Goal: Find specific page/section: Find specific page/section

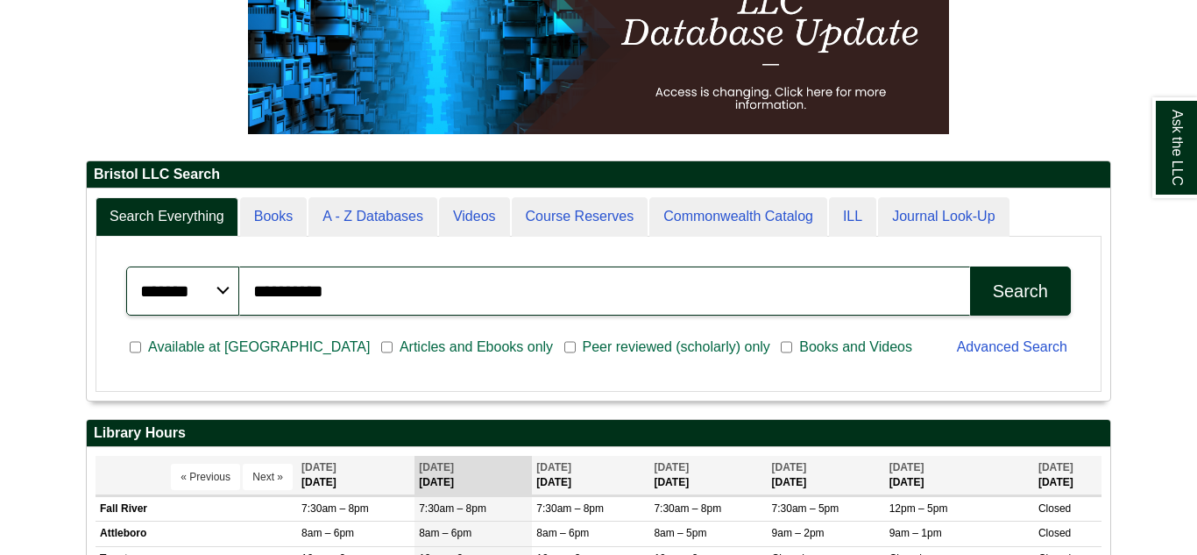
scroll to position [210, 1023]
click at [1035, 351] on link "Advanced Search" at bounding box center [1012, 346] width 110 height 15
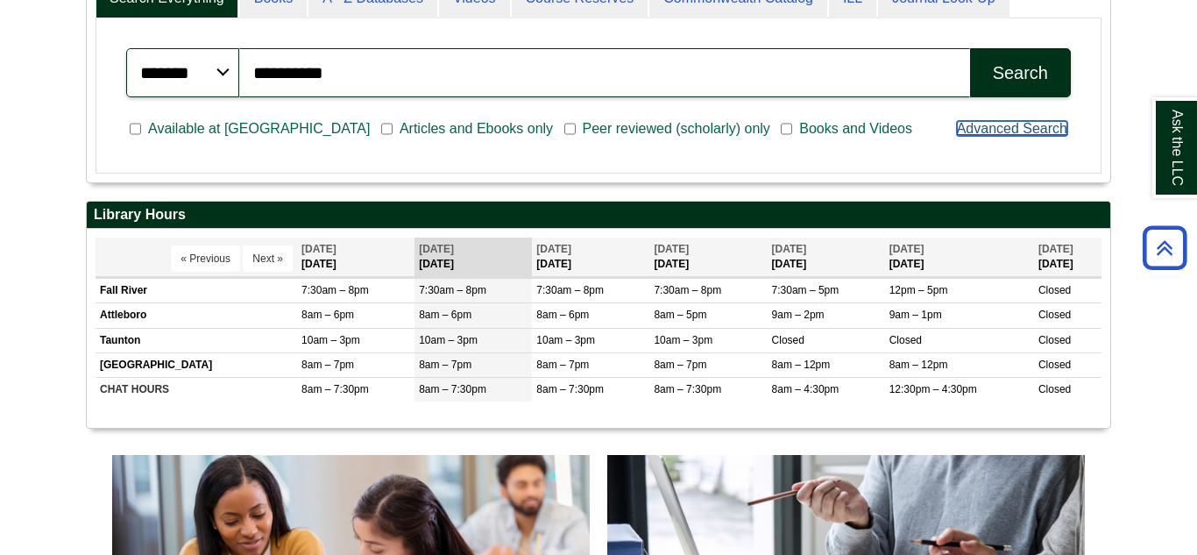
scroll to position [425, 0]
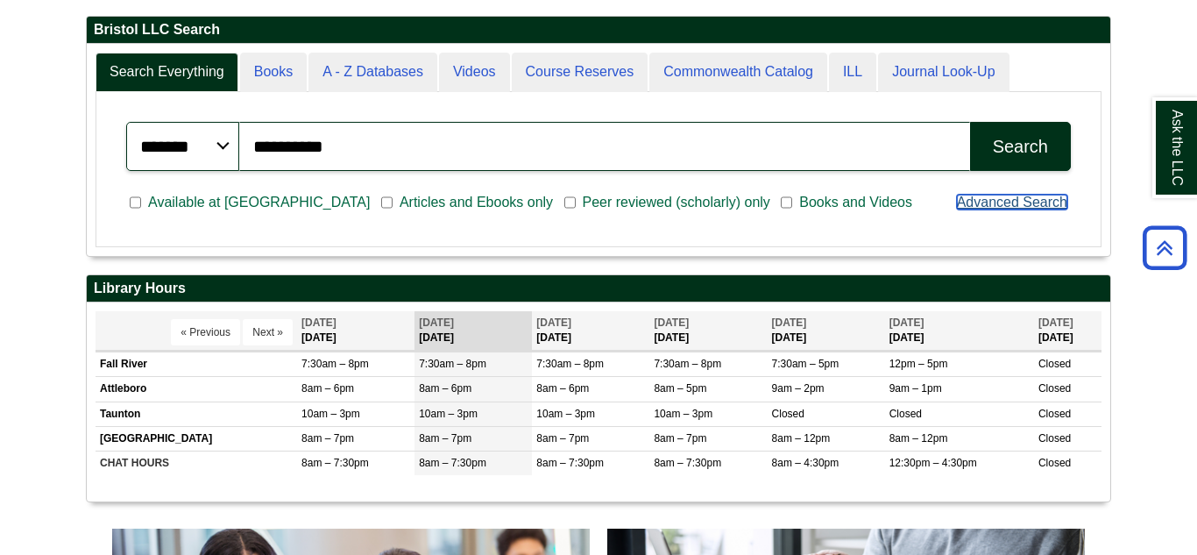
click at [1025, 207] on link "Advanced Search" at bounding box center [1012, 201] width 110 height 15
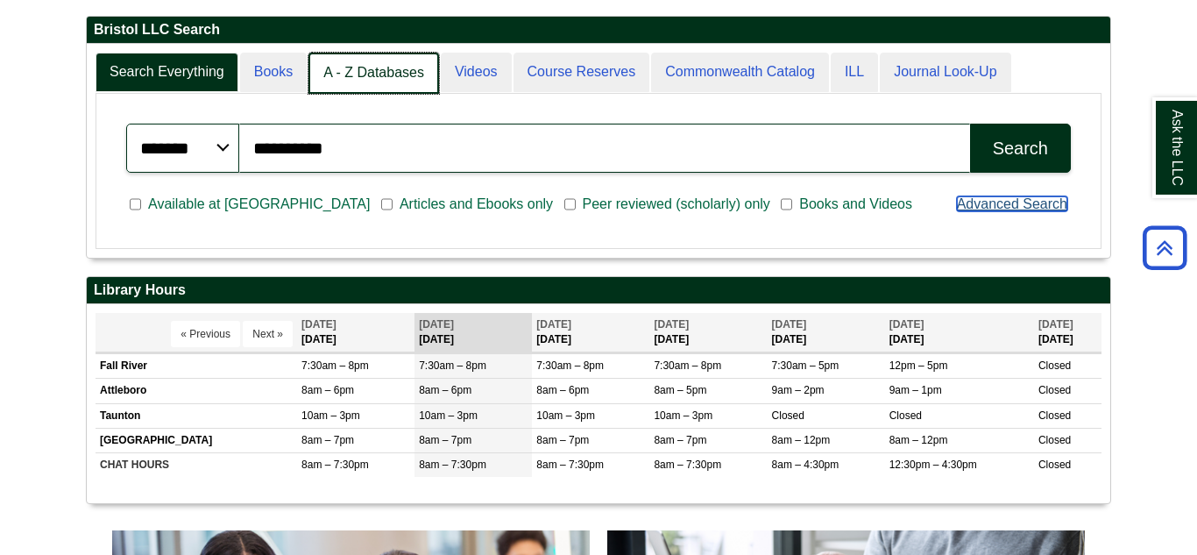
scroll to position [9, 9]
click at [389, 81] on link "A - Z Databases" at bounding box center [373, 73] width 131 height 41
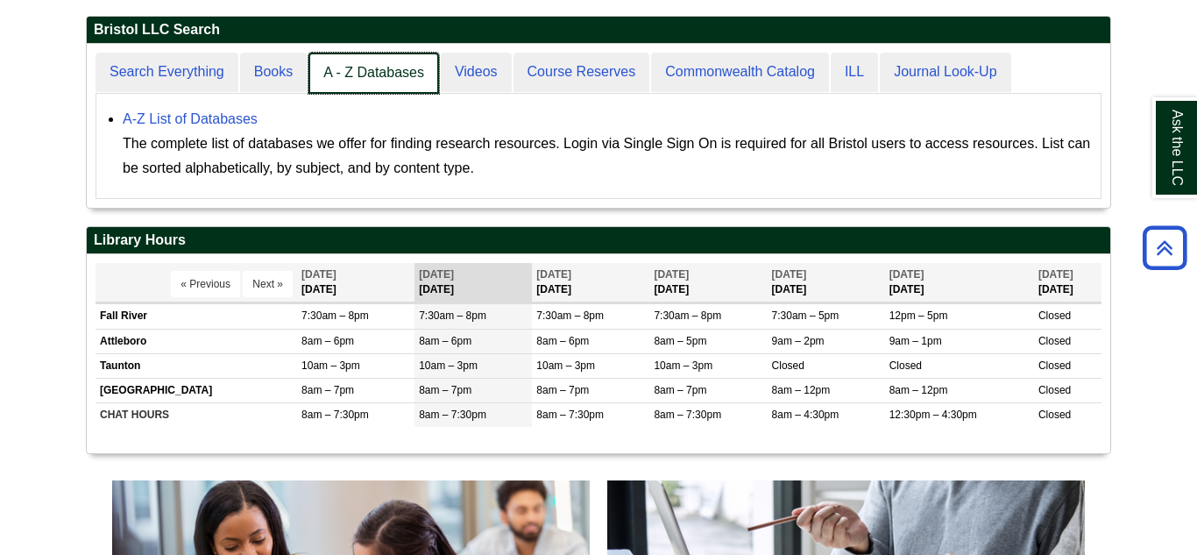
scroll to position [164, 1023]
click at [388, 77] on link "A - Z Databases" at bounding box center [373, 73] width 131 height 41
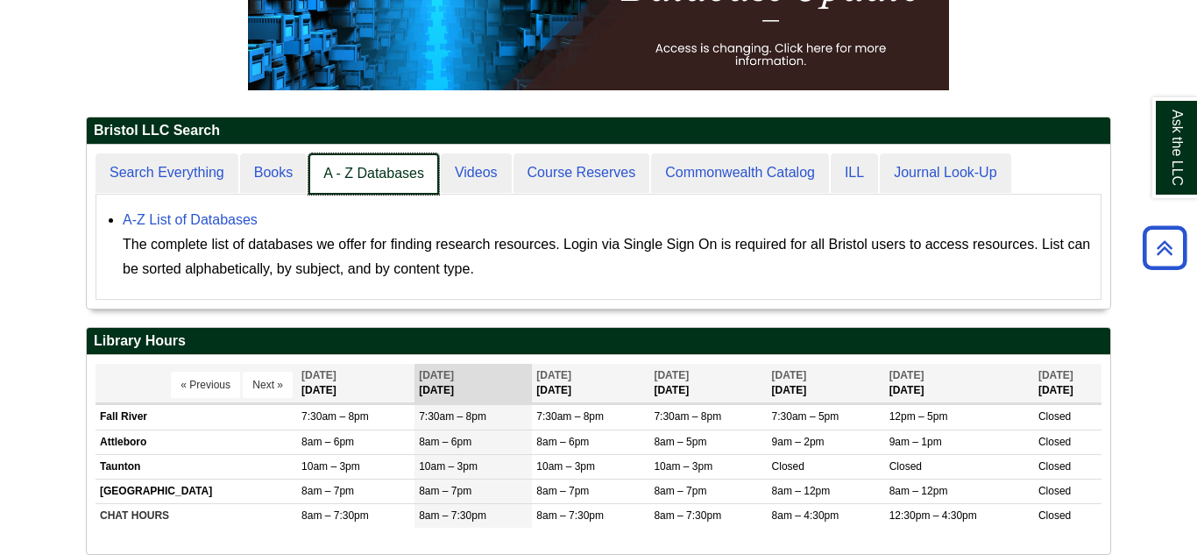
click at [404, 180] on link "A - Z Databases" at bounding box center [373, 173] width 131 height 41
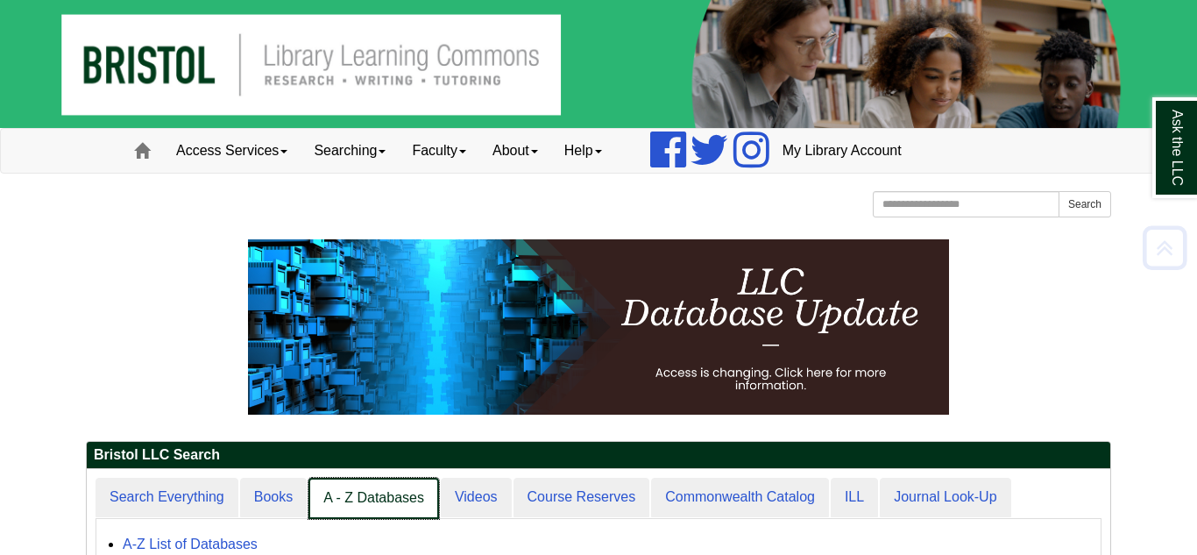
scroll to position [162, 1023]
click at [268, 159] on link "Access Services" at bounding box center [232, 151] width 138 height 44
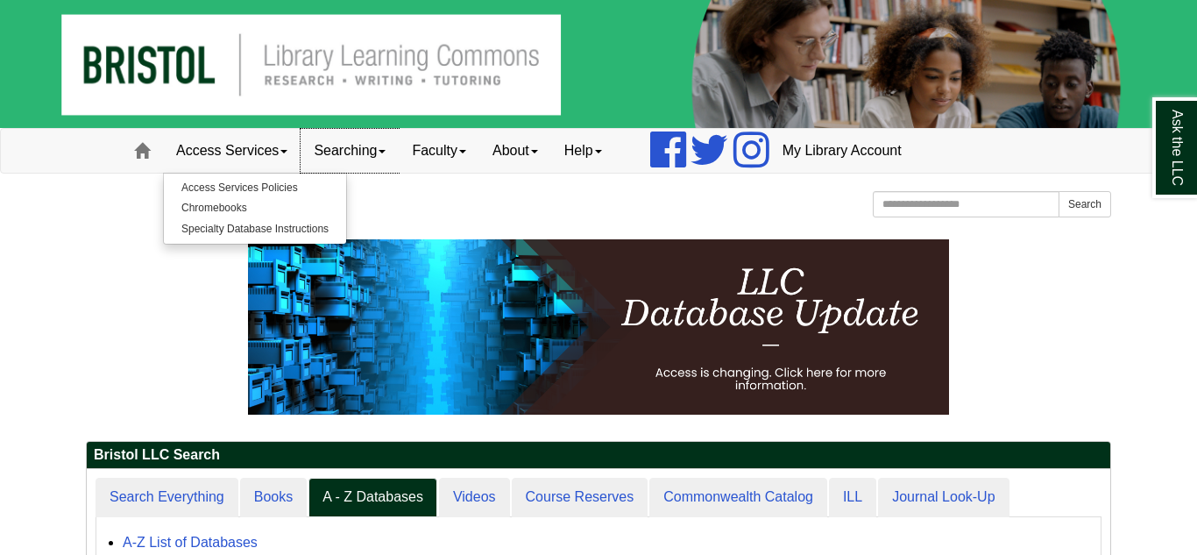
click at [340, 162] on link "Searching" at bounding box center [349, 151] width 98 height 44
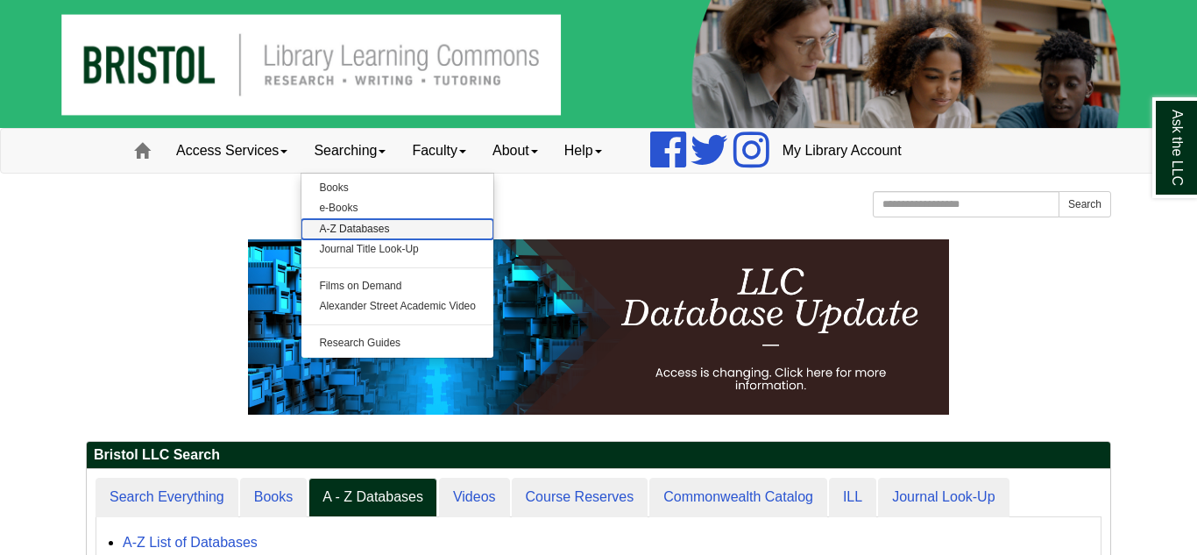
click at [381, 230] on link "A-Z Databases" at bounding box center [397, 229] width 192 height 20
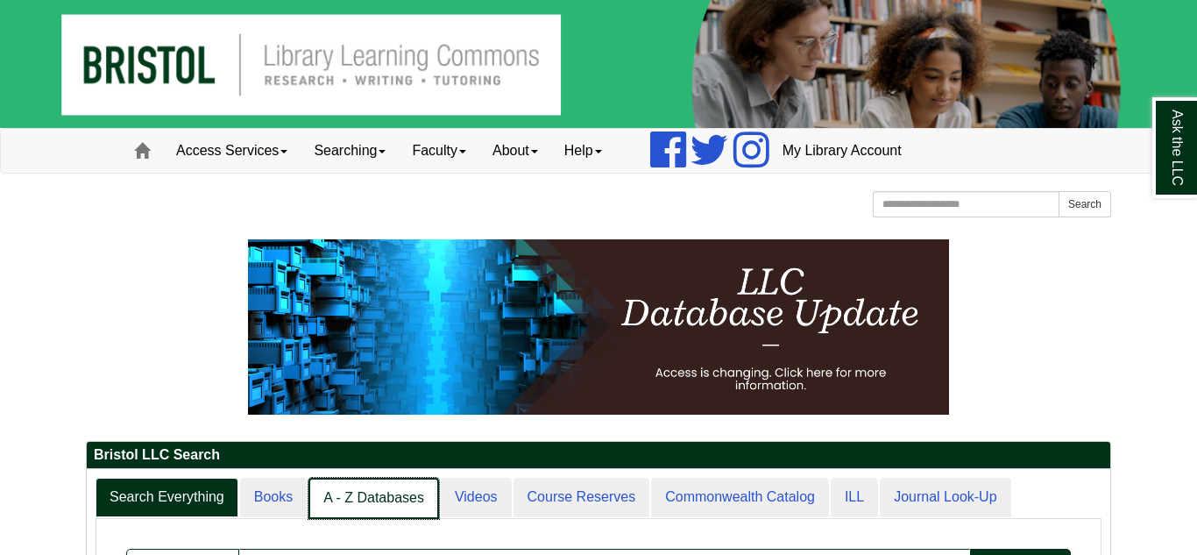
scroll to position [9, 9]
click at [343, 502] on link "A - Z Databases" at bounding box center [373, 497] width 131 height 41
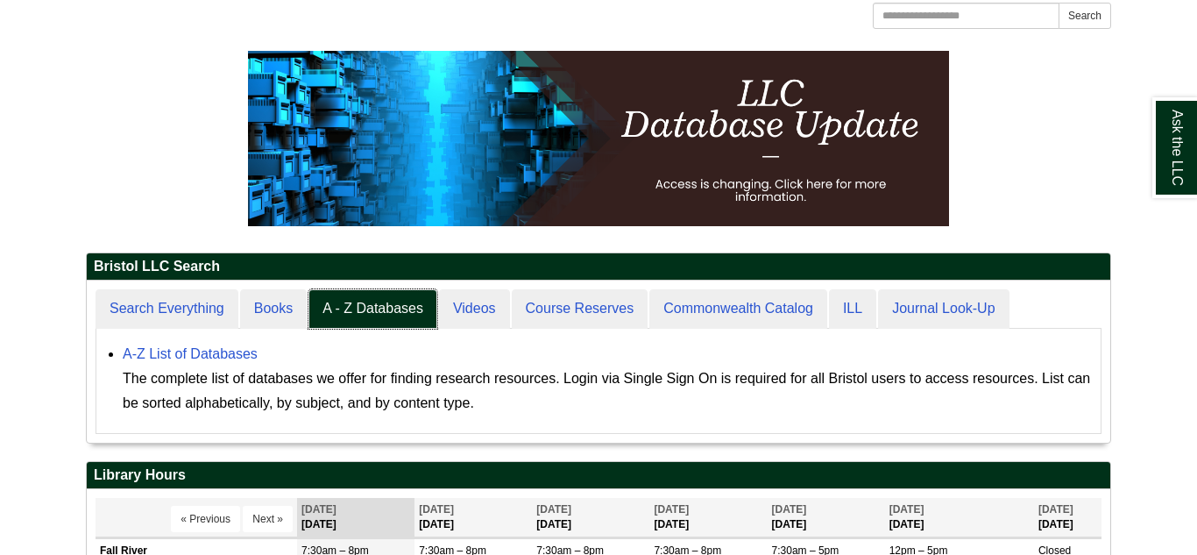
scroll to position [201, 0]
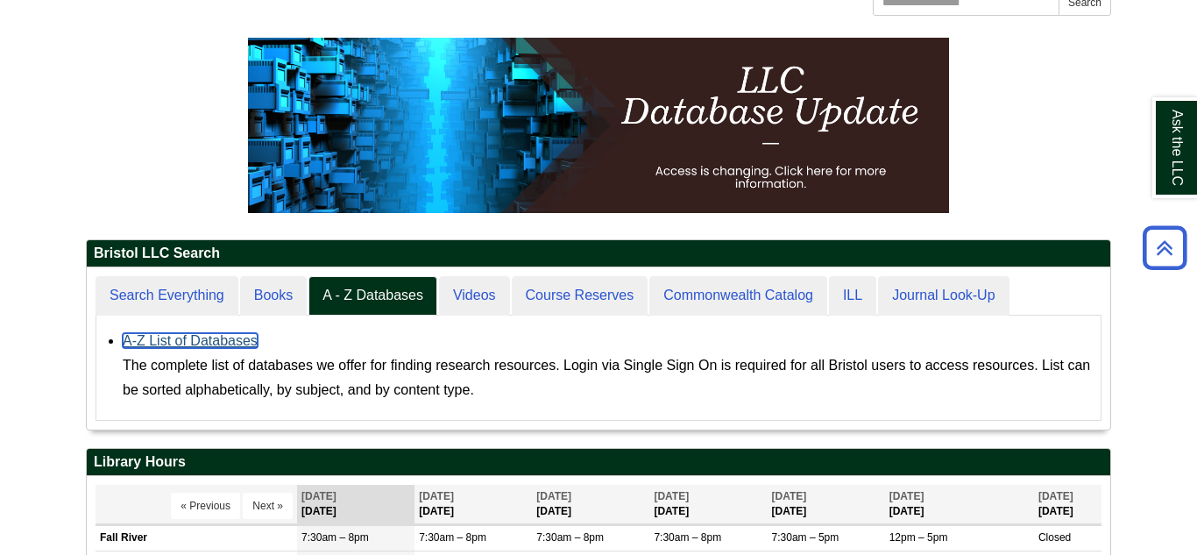
click at [227, 343] on link "A-Z List of Databases" at bounding box center [190, 340] width 135 height 15
